Goal: Navigation & Orientation: Find specific page/section

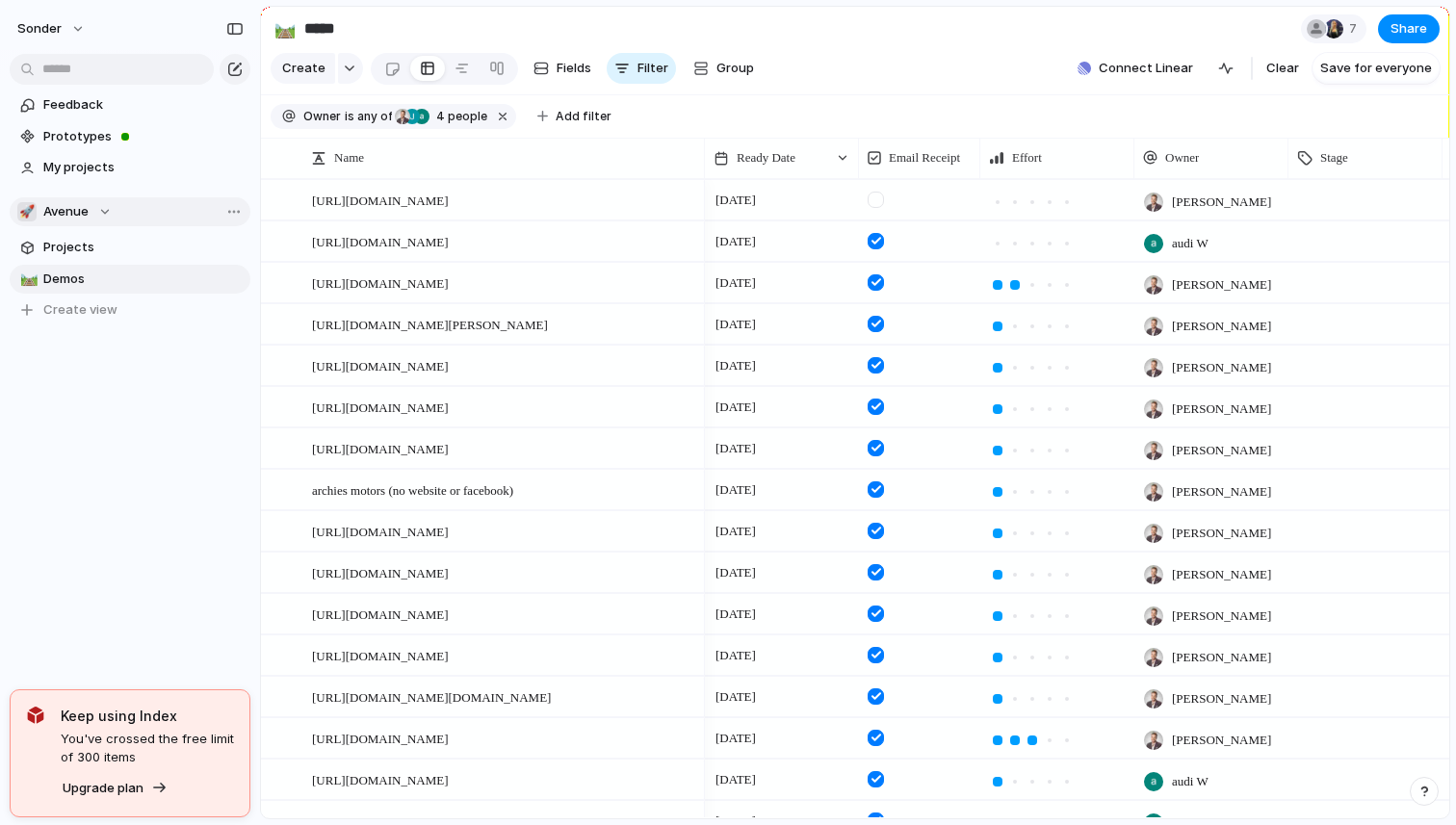
click at [84, 198] on button "🚀 Avenue" at bounding box center [130, 211] width 241 height 29
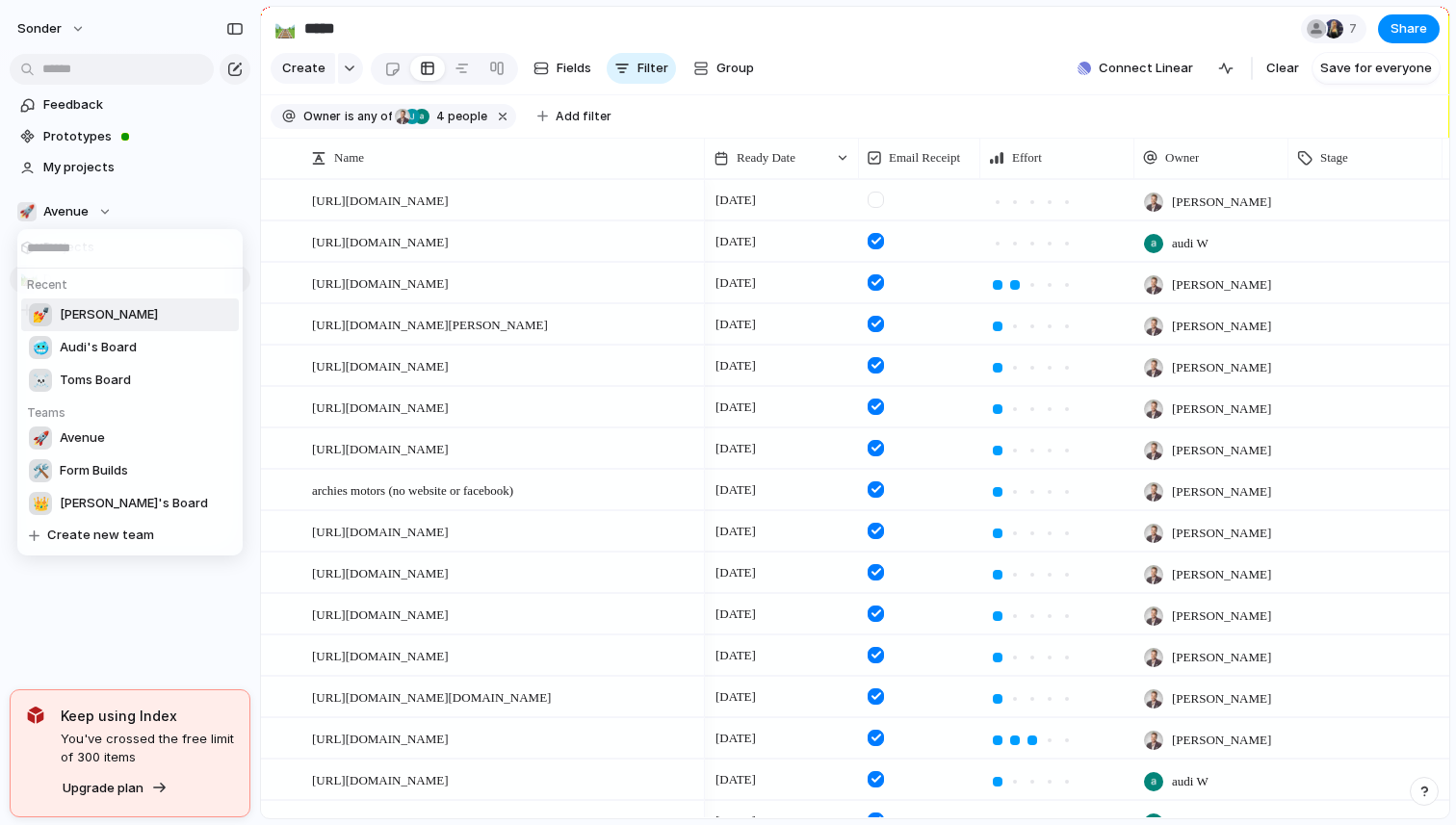
click at [108, 320] on li "💅 [PERSON_NAME]" at bounding box center [129, 314] width 218 height 33
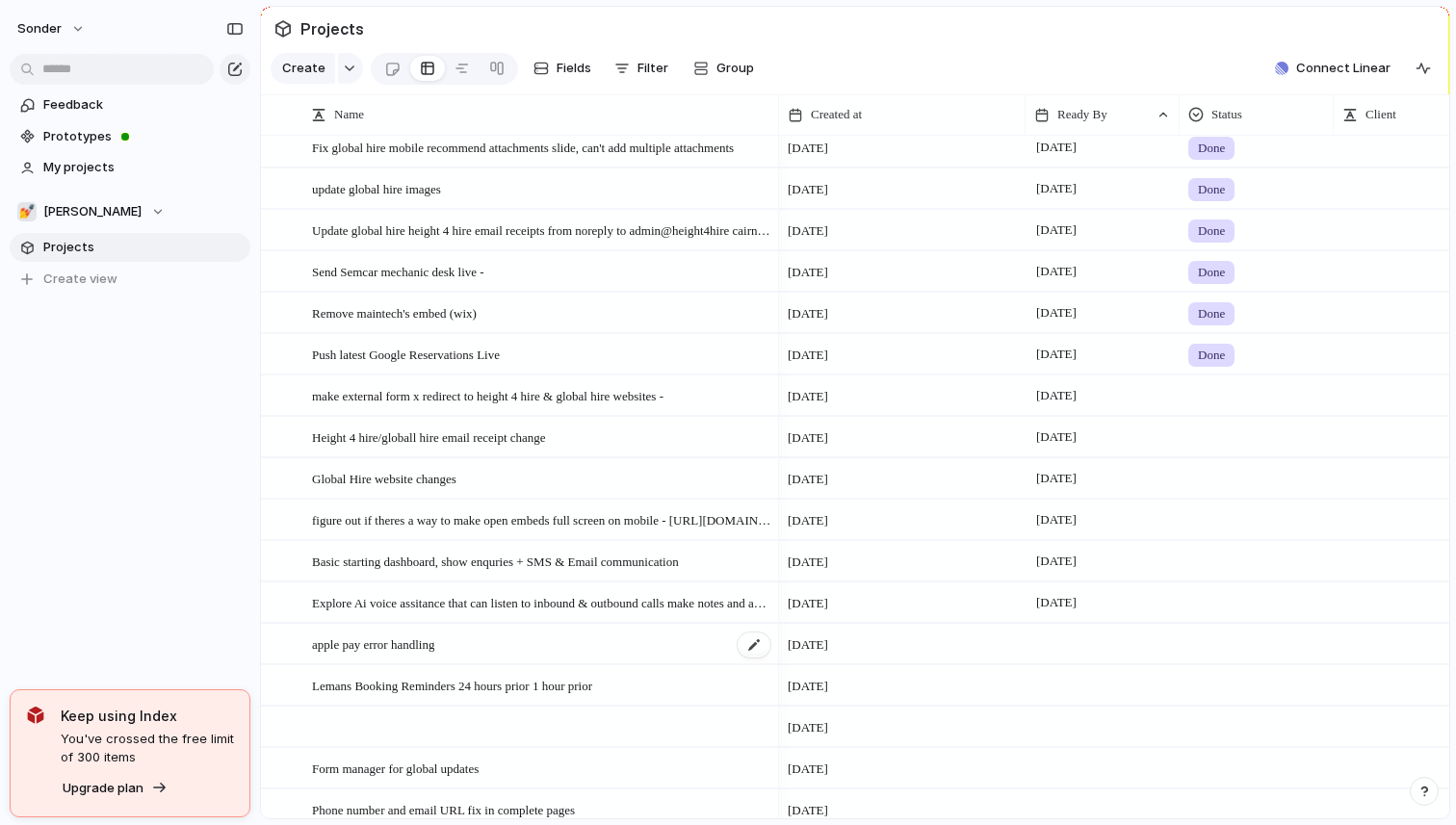
scroll to position [1543, 0]
click at [80, 206] on div "💅 [PERSON_NAME]" at bounding box center [91, 211] width 147 height 19
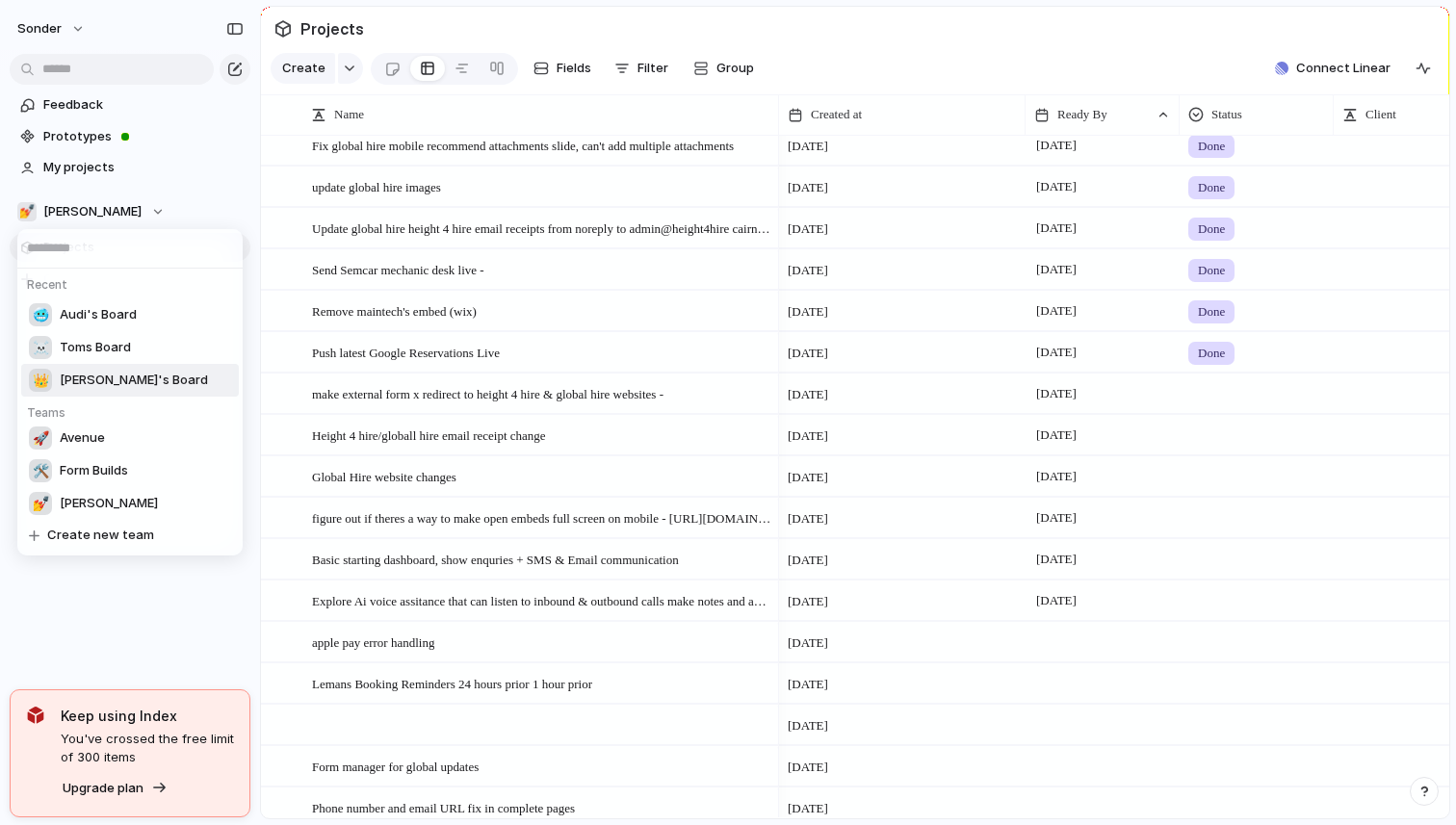
click at [91, 372] on span "[PERSON_NAME]'s Board" at bounding box center [133, 380] width 148 height 19
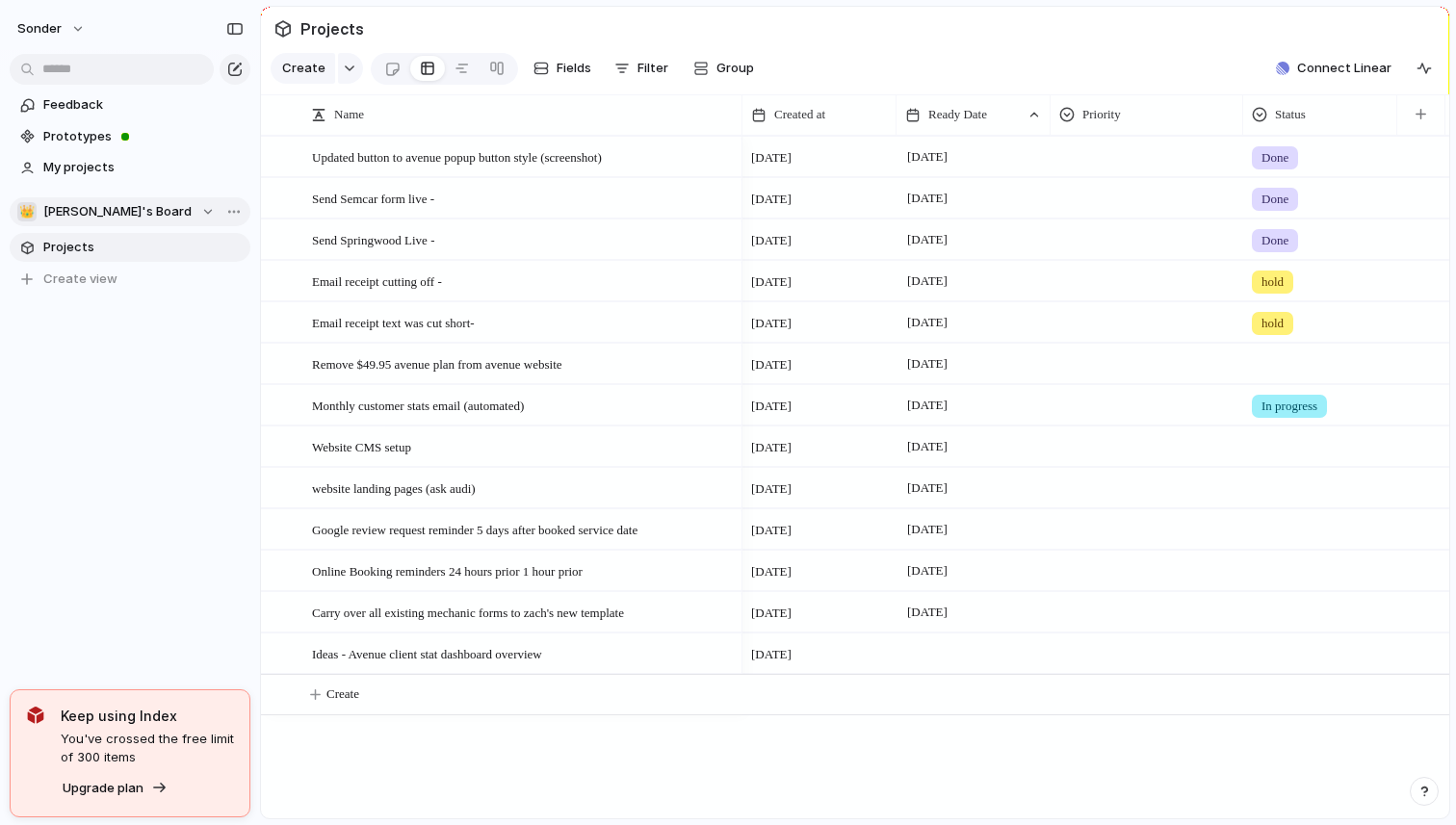
click at [106, 210] on span "[PERSON_NAME]'s Board" at bounding box center [117, 211] width 148 height 19
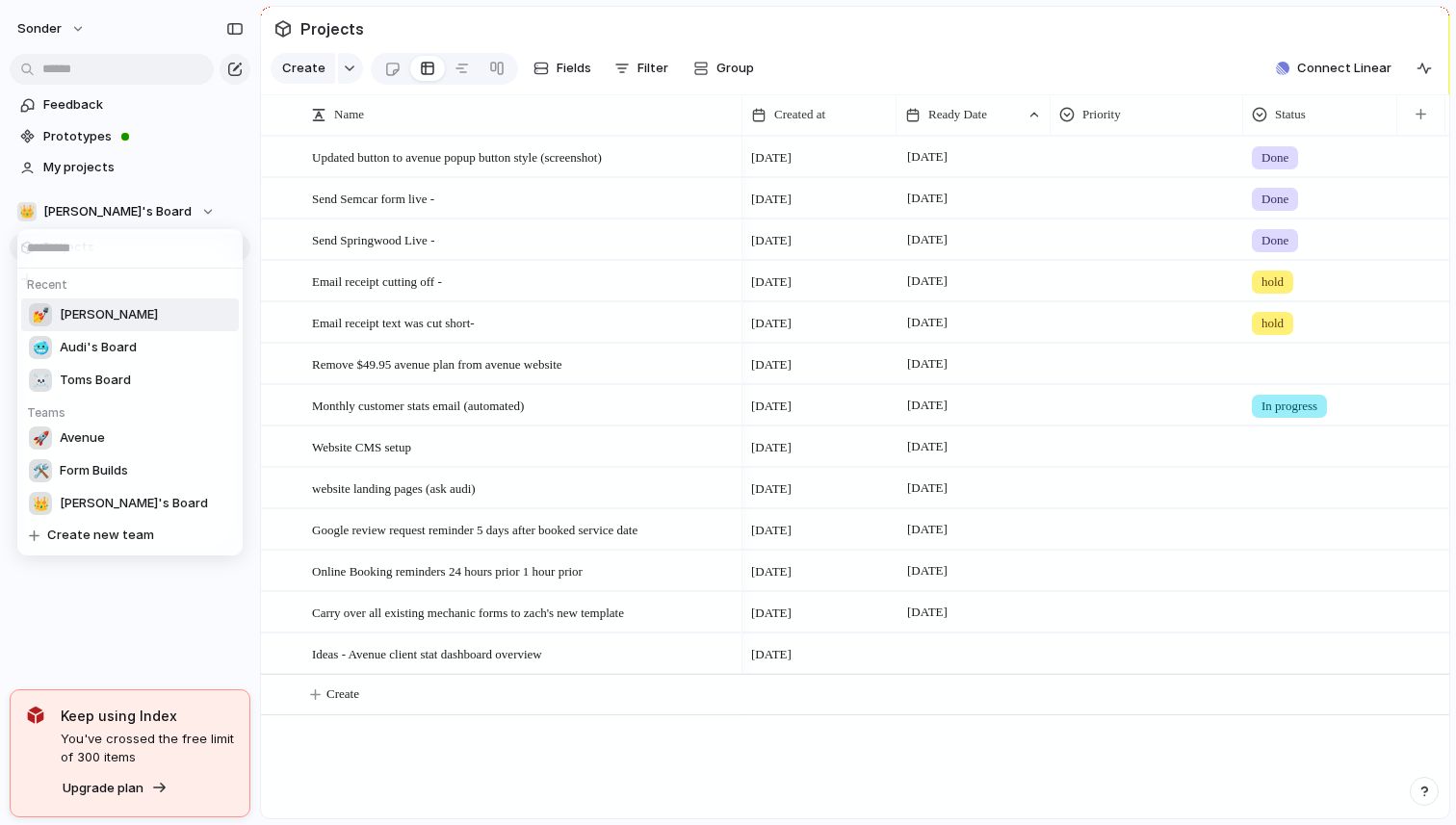
click at [106, 316] on li "💅 [PERSON_NAME]" at bounding box center [129, 314] width 218 height 33
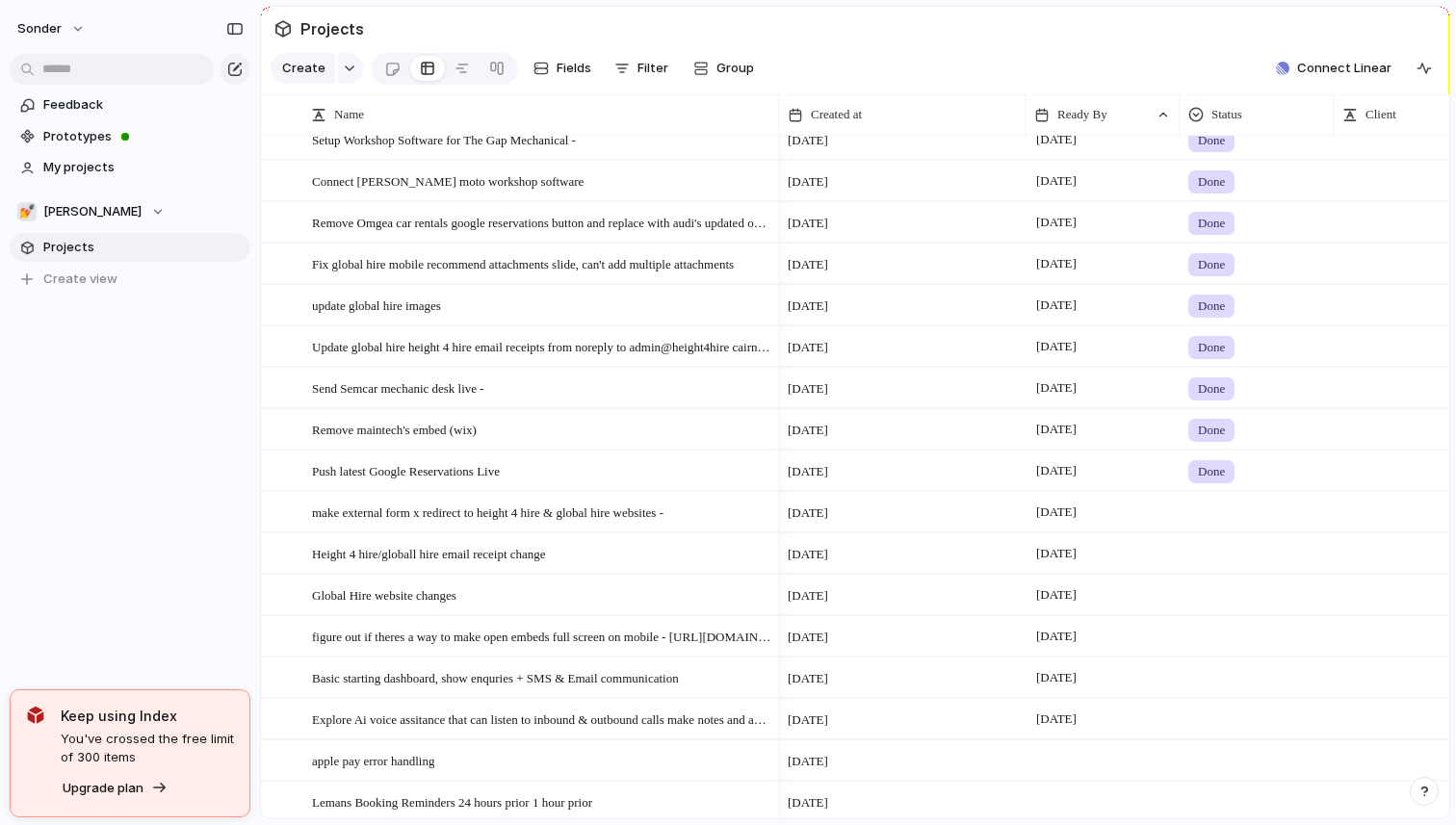
scroll to position [1594, 0]
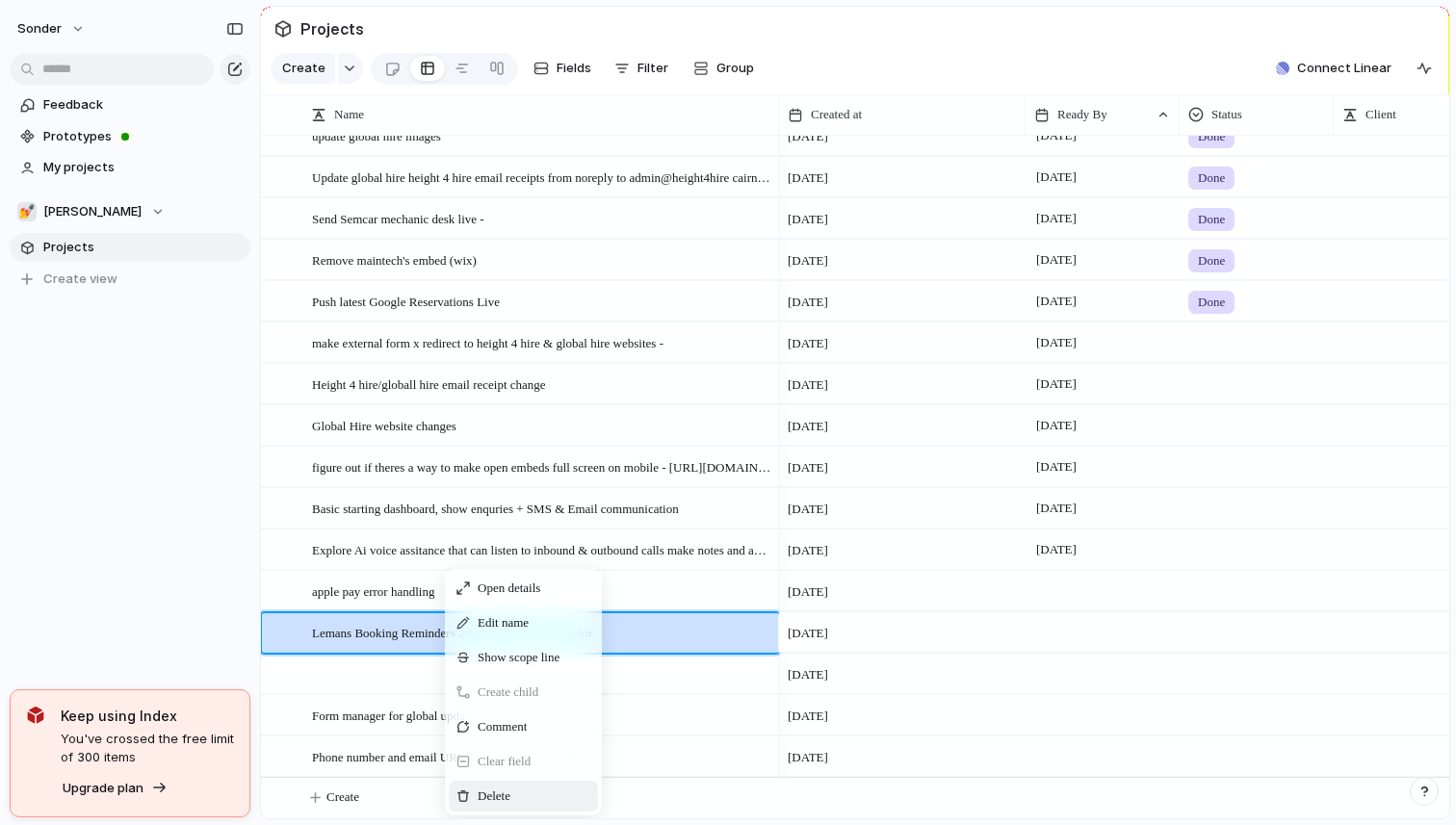
click at [517, 801] on div "Delete" at bounding box center [523, 795] width 149 height 31
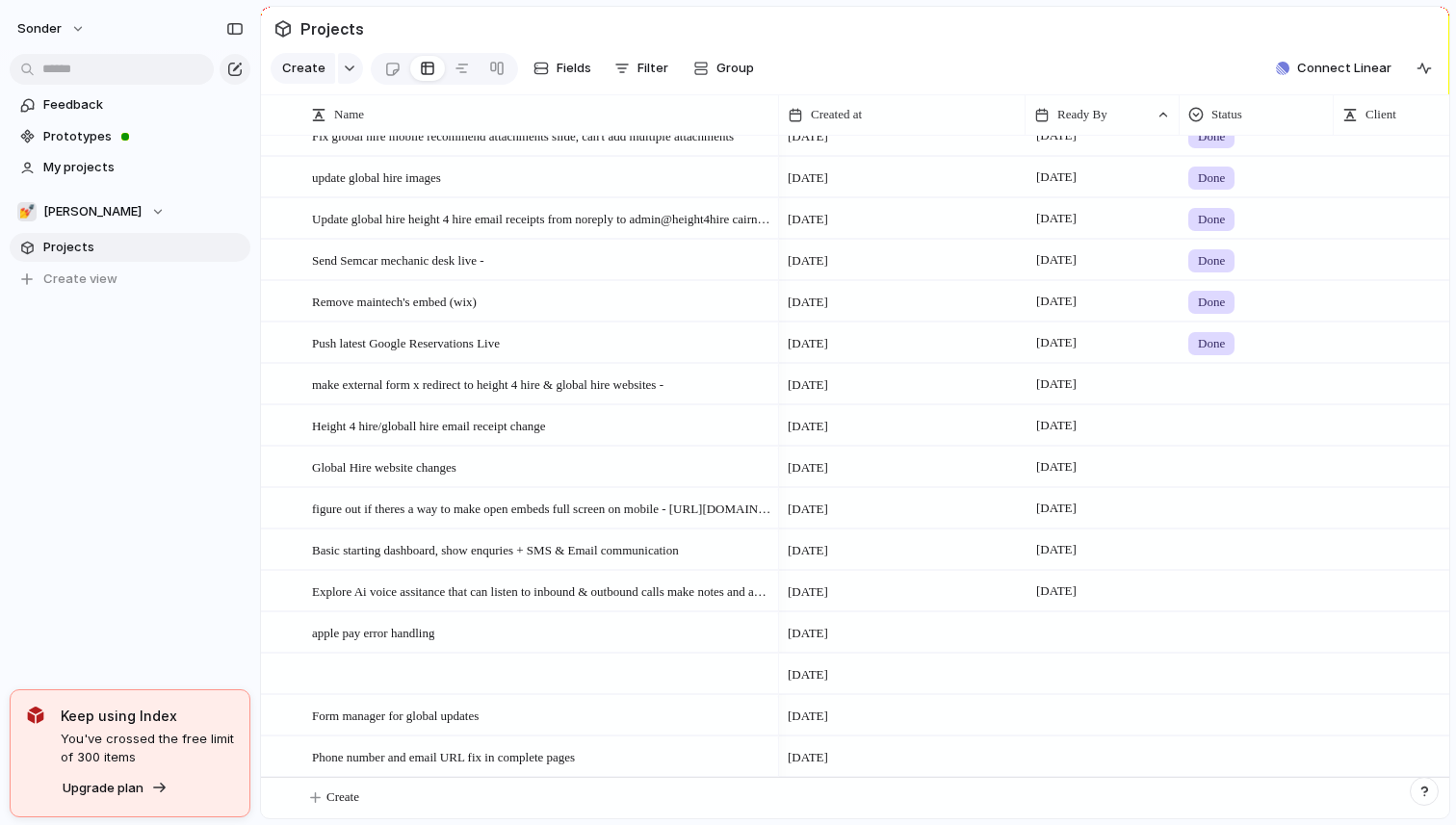
scroll to position [1554, 0]
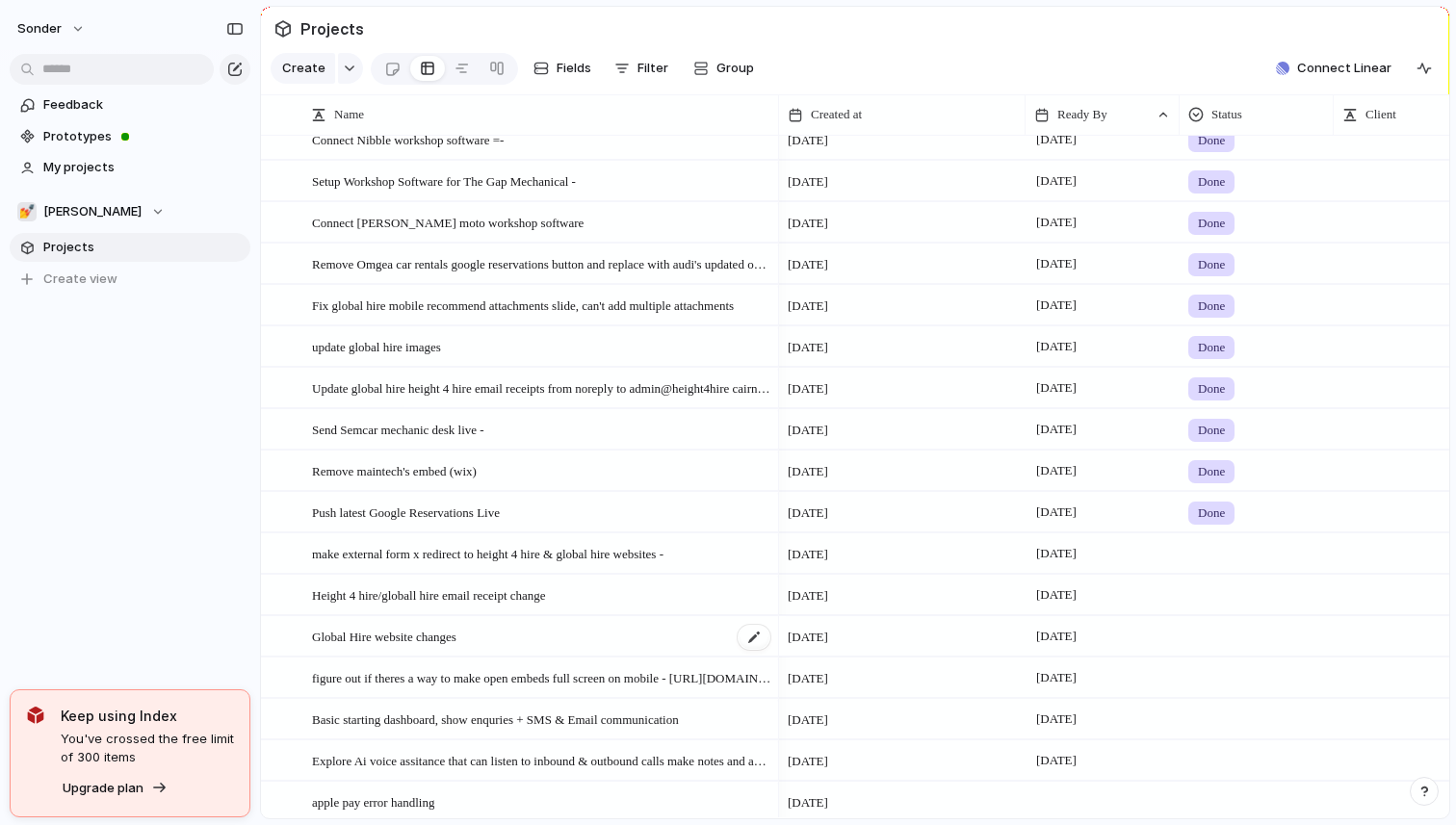
click at [446, 629] on span "Global Hire website changes" at bounding box center [384, 635] width 144 height 22
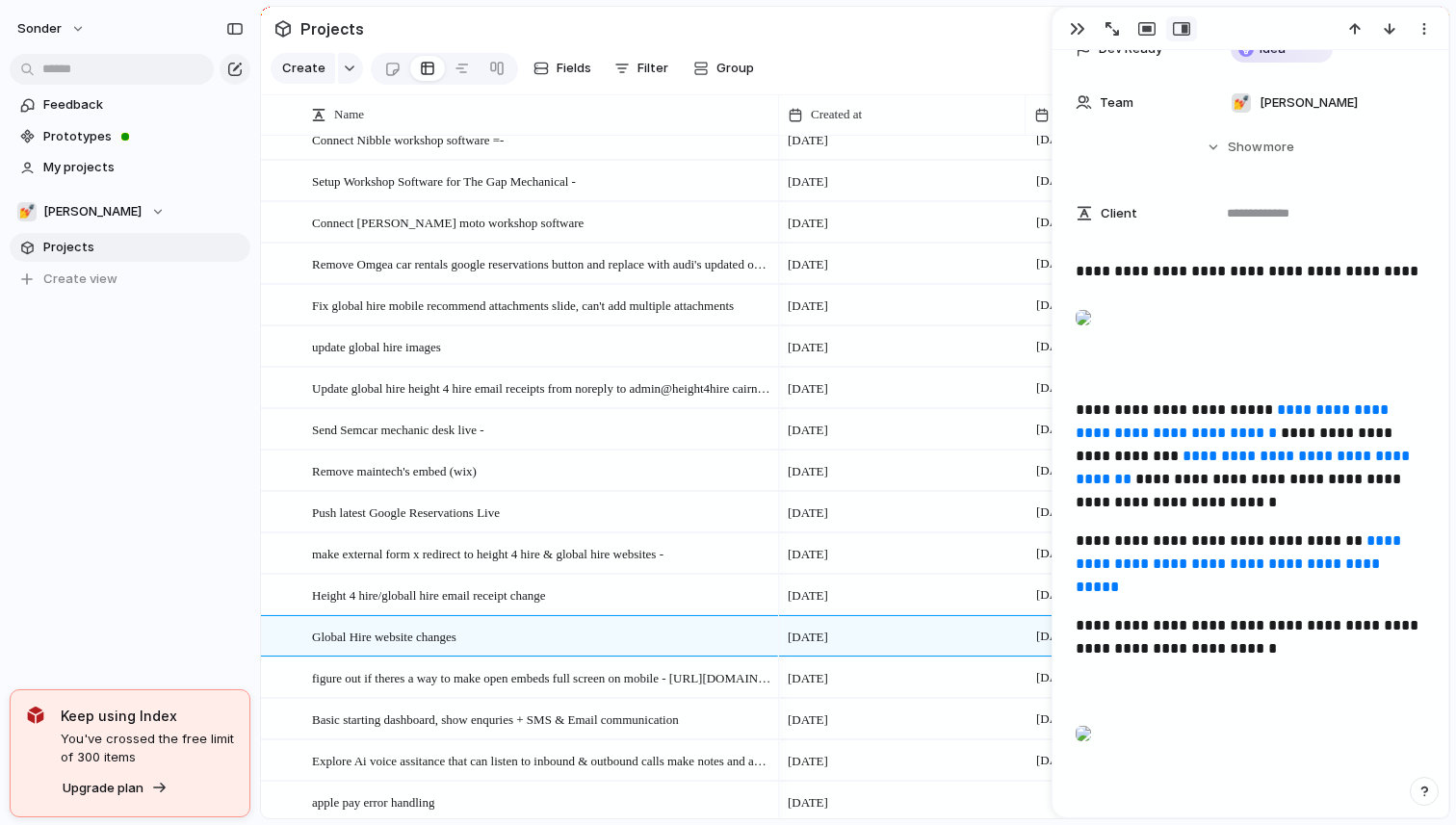
click at [123, 506] on div "sonder Feedback Prototypes My projects 💅 Zach Projects To pick up a draggable i…" at bounding box center [129, 412] width 260 height 825
click at [1072, 34] on div "button" at bounding box center [1077, 28] width 15 height 15
